Goal: Information Seeking & Learning: Find specific fact

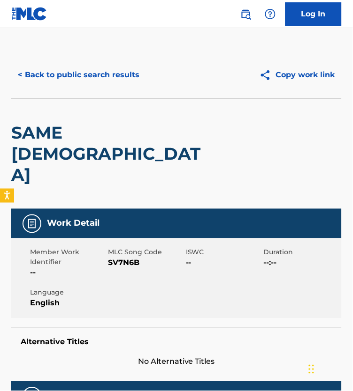
click at [76, 80] on button "< Back to public search results" at bounding box center [78, 74] width 135 height 23
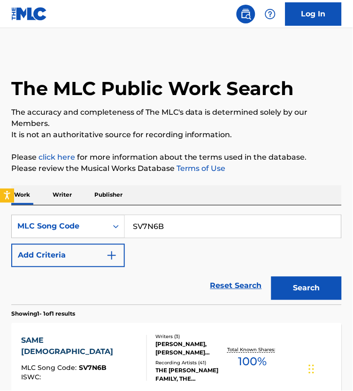
scroll to position [86, 0]
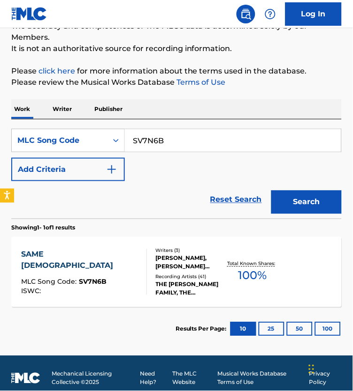
click at [160, 143] on input "SV7N6B" at bounding box center [233, 140] width 216 height 23
paste input "OD3E4N"
type input "OD3E4N"
click at [307, 214] on button "Search" at bounding box center [306, 202] width 70 height 23
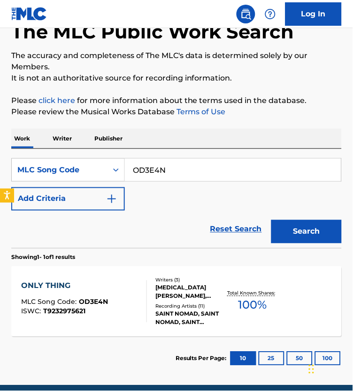
scroll to position [110, 0]
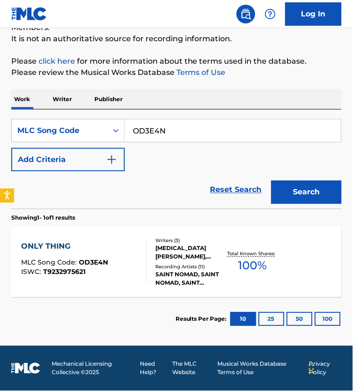
click at [177, 264] on div "Recording Artists ( 11 )" at bounding box center [190, 267] width 69 height 7
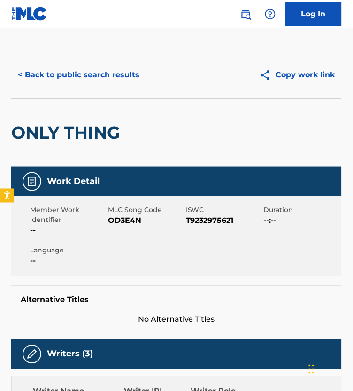
click at [66, 76] on button "< Back to public search results" at bounding box center [78, 74] width 135 height 23
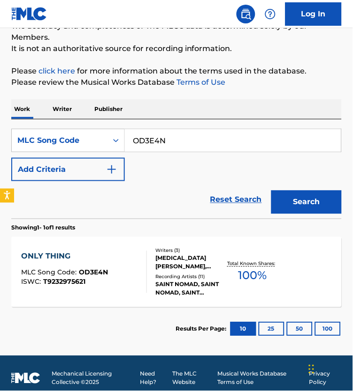
click at [185, 146] on input "OD3E4N" at bounding box center [233, 140] width 216 height 23
paste input "69"
type input "OD3E69"
click at [327, 211] on button "Search" at bounding box center [306, 202] width 70 height 23
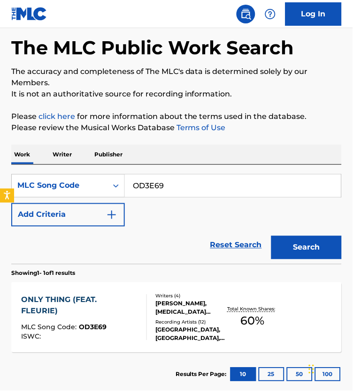
scroll to position [49, 0]
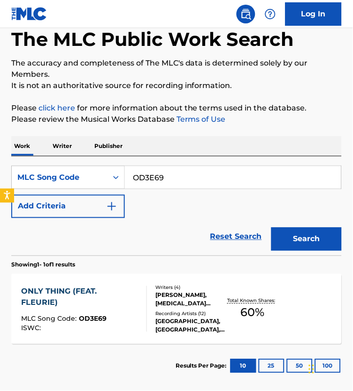
click at [161, 305] on div "[PERSON_NAME], [MEDICAL_DATA][PERSON_NAME], [PERSON_NAME], [PERSON_NAME] [PERSO…" at bounding box center [190, 300] width 69 height 17
